Goal: Entertainment & Leisure: Consume media (video, audio)

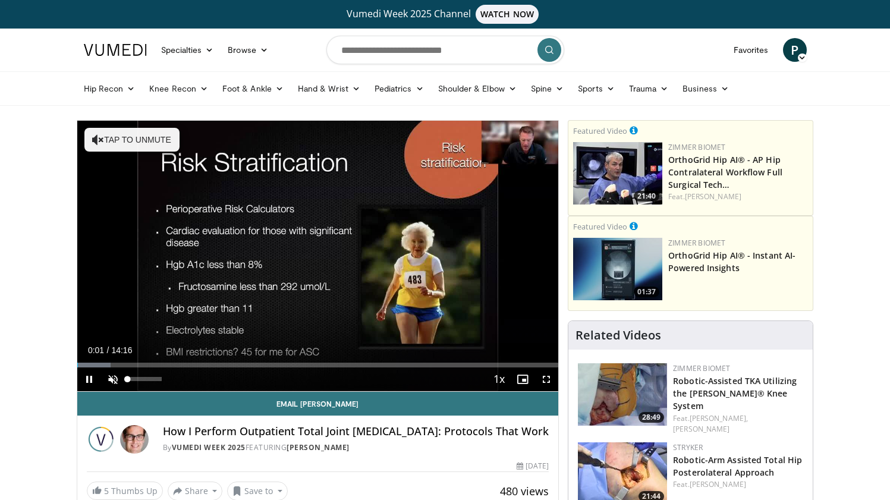
click at [113, 378] on span "Video Player" at bounding box center [113, 379] width 24 height 24
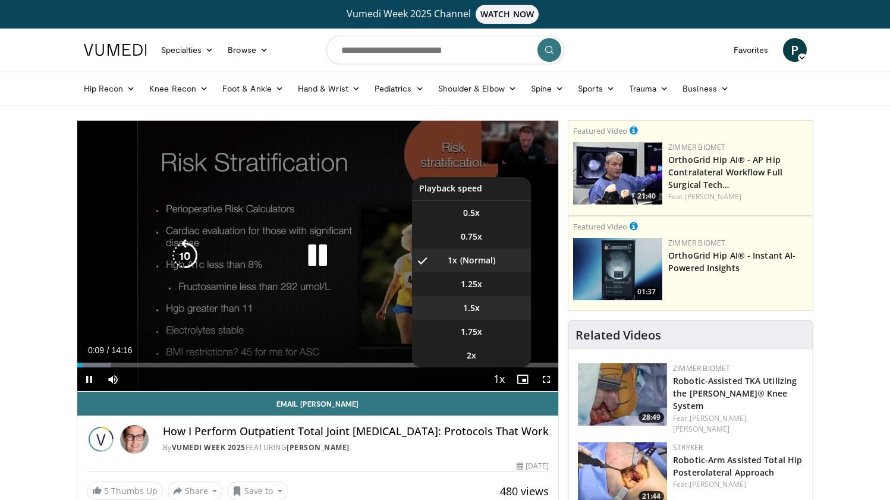
click at [480, 312] on li "1.5x" at bounding box center [471, 308] width 119 height 24
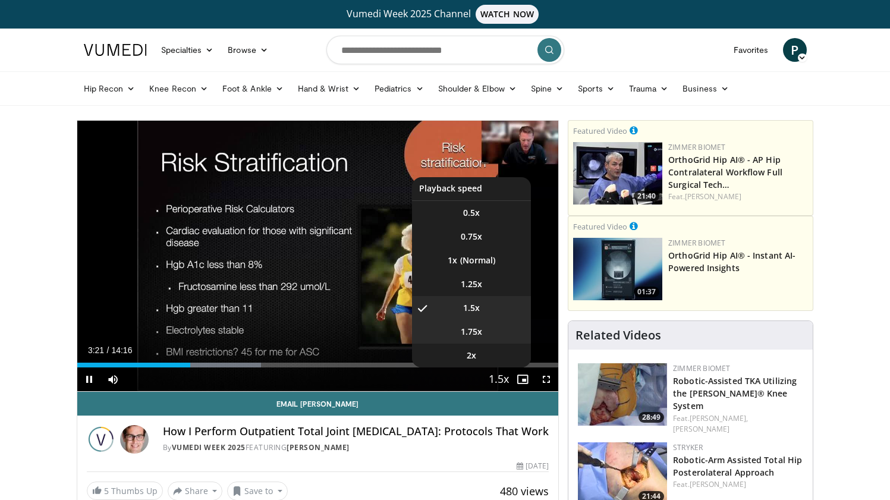
click at [475, 333] on span "1.75x" at bounding box center [471, 332] width 21 height 12
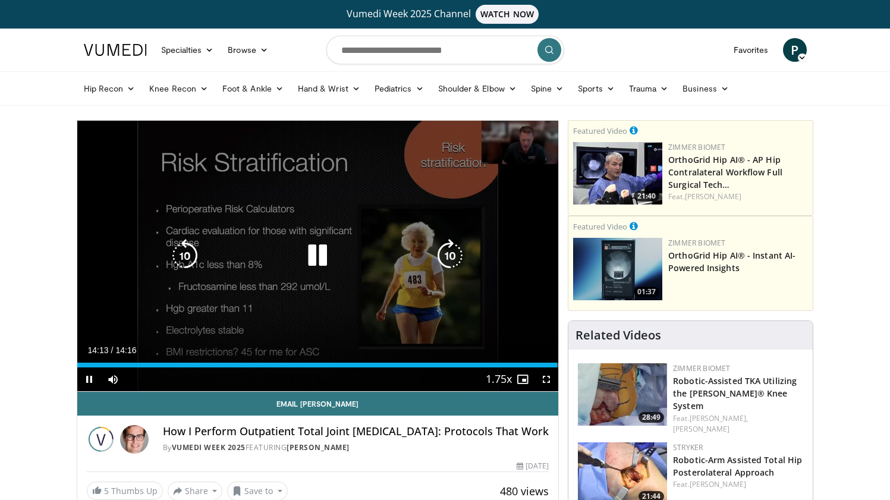
click at [317, 254] on icon "Video Player" at bounding box center [317, 255] width 33 height 33
